Goal: Information Seeking & Learning: Learn about a topic

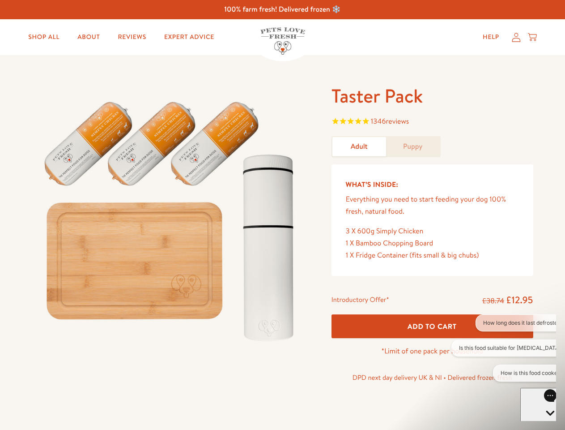
click at [282, 215] on img at bounding box center [171, 217] width 278 height 267
click at [432, 122] on span "1346 reviews" at bounding box center [433, 121] width 202 height 13
click at [504, 323] on button "How long does it last defrosted?" at bounding box center [523, 322] width 95 height 17
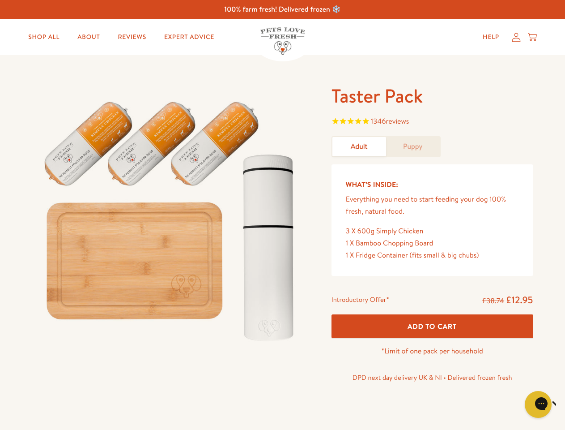
scroll to position [227, 0]
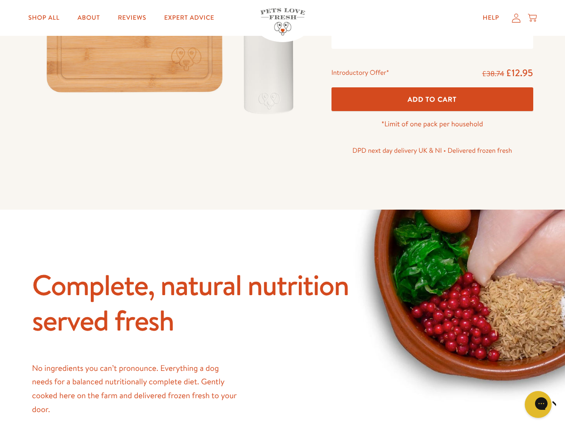
click at [565, 404] on icon "Close gorgias live chat" at bounding box center [570, 403] width 9 height 9
